Goal: Entertainment & Leisure: Consume media (video, audio)

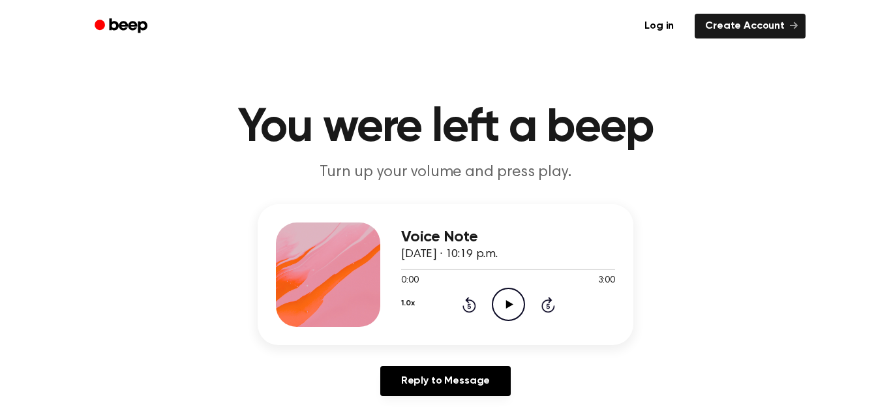
click at [507, 302] on icon at bounding box center [509, 304] width 7 height 8
click at [508, 312] on icon "Pause Audio" at bounding box center [508, 304] width 33 height 33
click at [508, 312] on icon "Play Audio" at bounding box center [508, 304] width 33 height 33
click at [463, 271] on div at bounding box center [508, 269] width 214 height 10
click at [482, 269] on div at bounding box center [449, 269] width 96 height 1
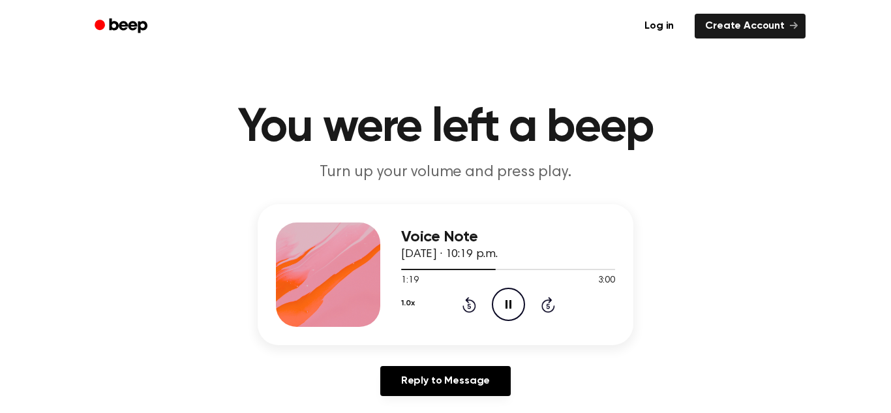
click at [504, 296] on icon "Pause Audio" at bounding box center [508, 304] width 33 height 33
click at [504, 296] on icon "Play Audio" at bounding box center [508, 304] width 33 height 33
click at [510, 308] on icon at bounding box center [509, 304] width 6 height 8
click at [588, 268] on div at bounding box center [508, 269] width 214 height 10
click at [512, 299] on icon "Play Audio" at bounding box center [508, 304] width 33 height 33
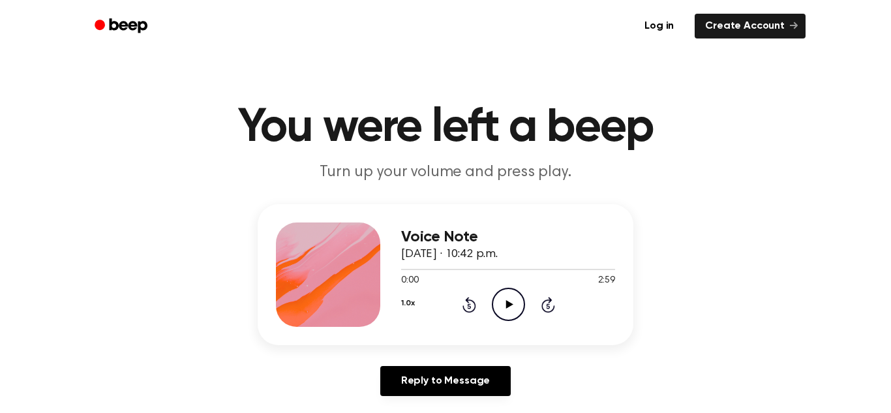
click at [510, 307] on icon "Play Audio" at bounding box center [508, 304] width 33 height 33
click at [470, 275] on div "1:49 2:59" at bounding box center [508, 281] width 214 height 14
click at [403, 269] on div at bounding box center [508, 269] width 214 height 1
click at [506, 305] on icon at bounding box center [509, 304] width 7 height 8
click at [410, 269] on div at bounding box center [434, 269] width 66 height 1
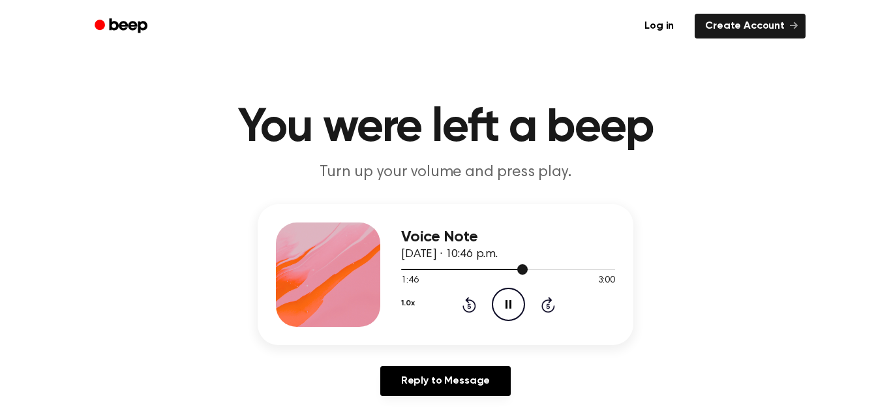
click at [505, 270] on div at bounding box center [464, 269] width 127 height 1
click at [502, 300] on icon "Play Audio" at bounding box center [508, 304] width 33 height 33
click at [405, 269] on div at bounding box center [479, 269] width 157 height 1
click at [492, 270] on div at bounding box center [464, 269] width 126 height 1
click at [465, 270] on div at bounding box center [462, 269] width 123 height 1
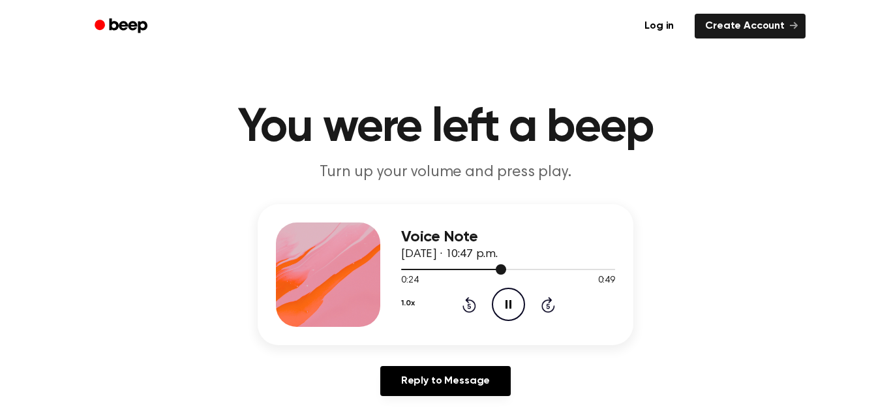
click at [465, 270] on div at bounding box center [453, 269] width 105 height 1
